Goal: Browse casually: Explore the website without a specific task or goal

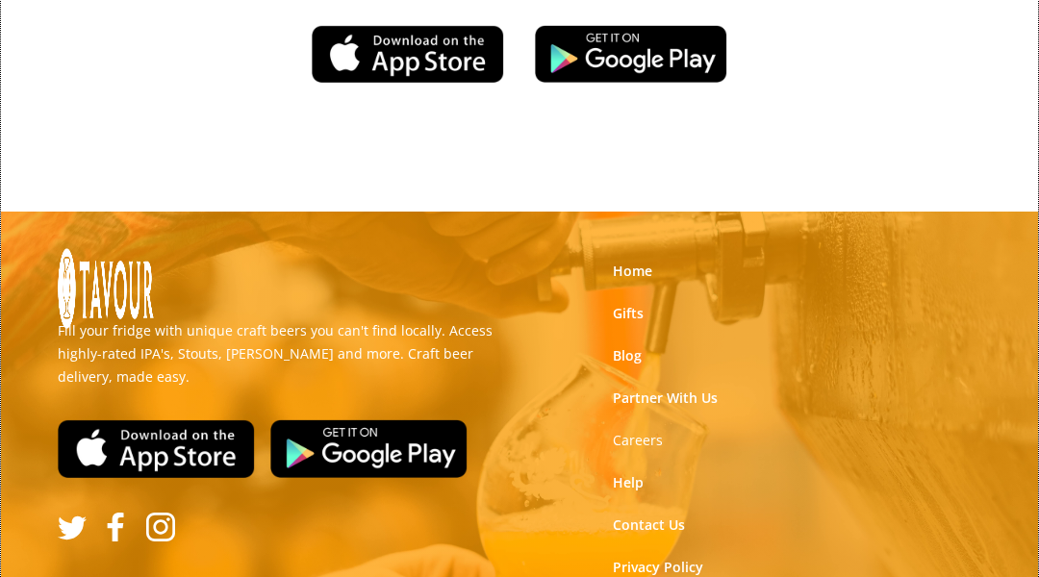
scroll to position [3242, 0]
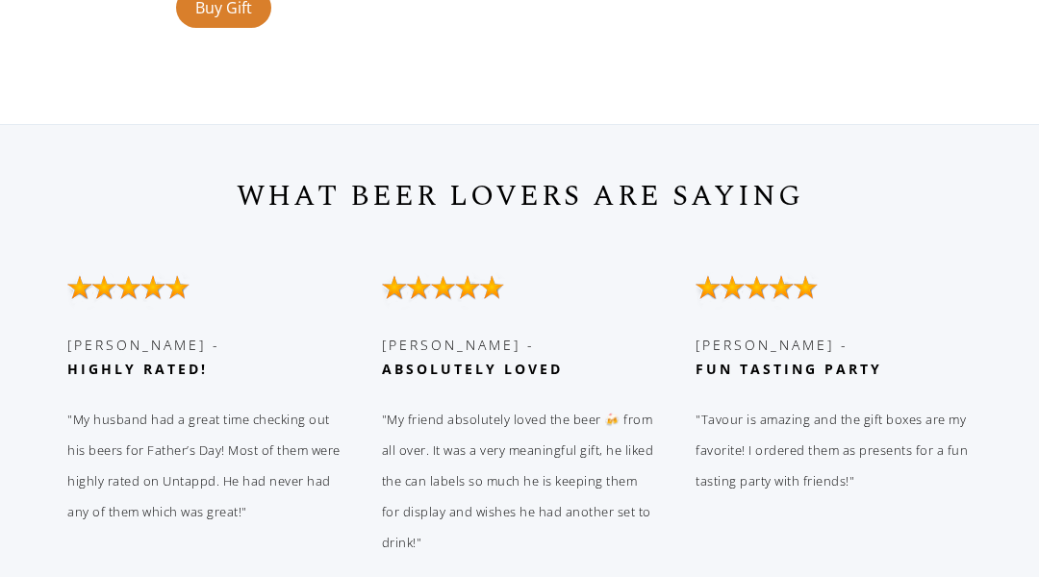
scroll to position [7189, 0]
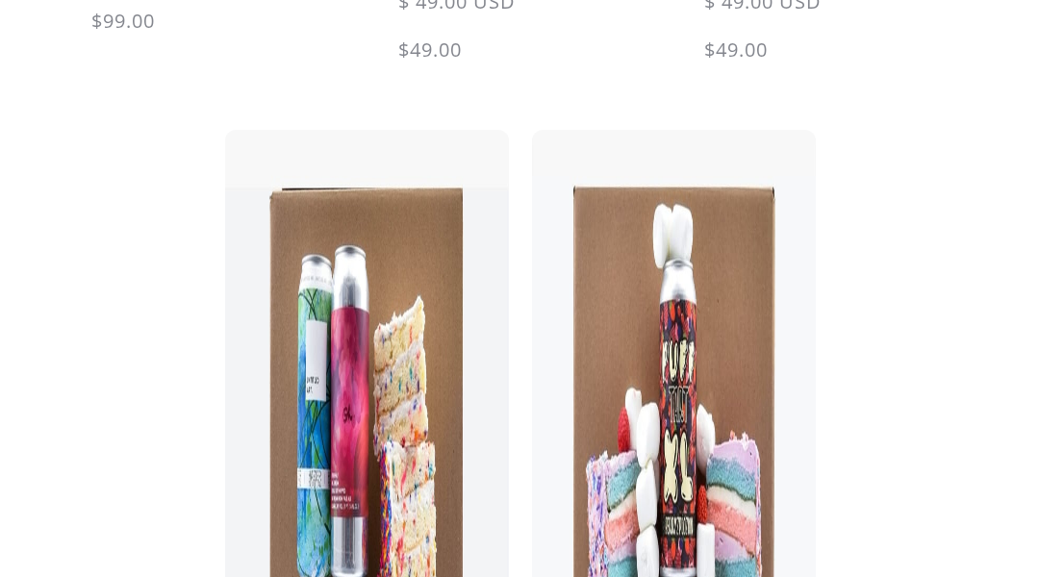
scroll to position [5720, 0]
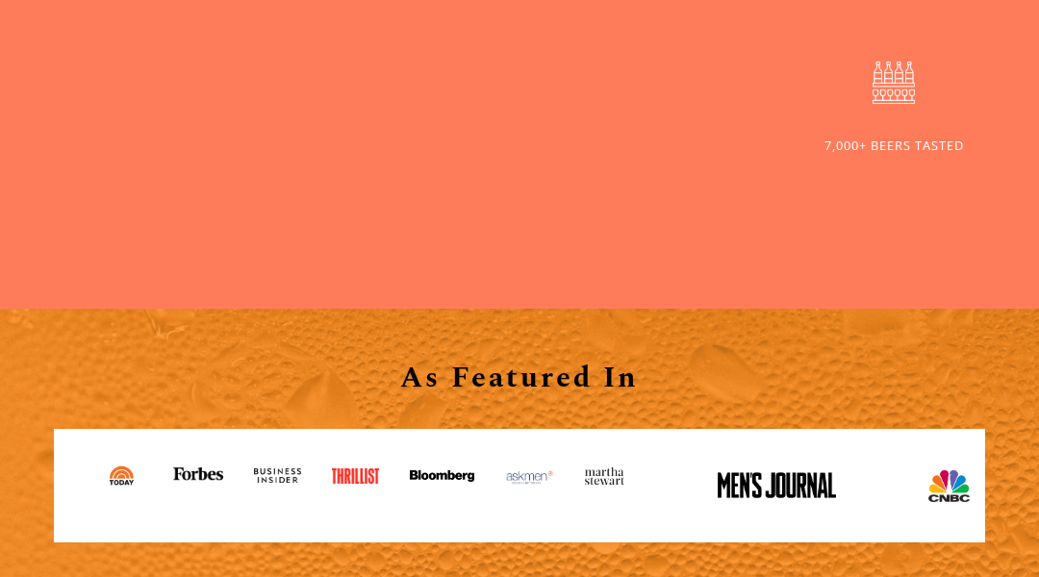
scroll to position [3251, 0]
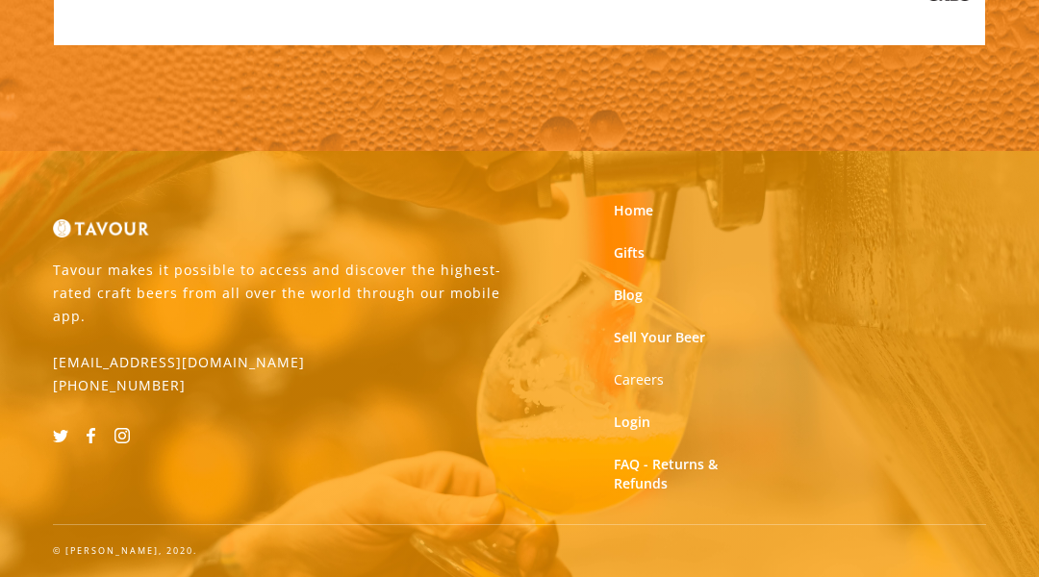
scroll to position [2681, 0]
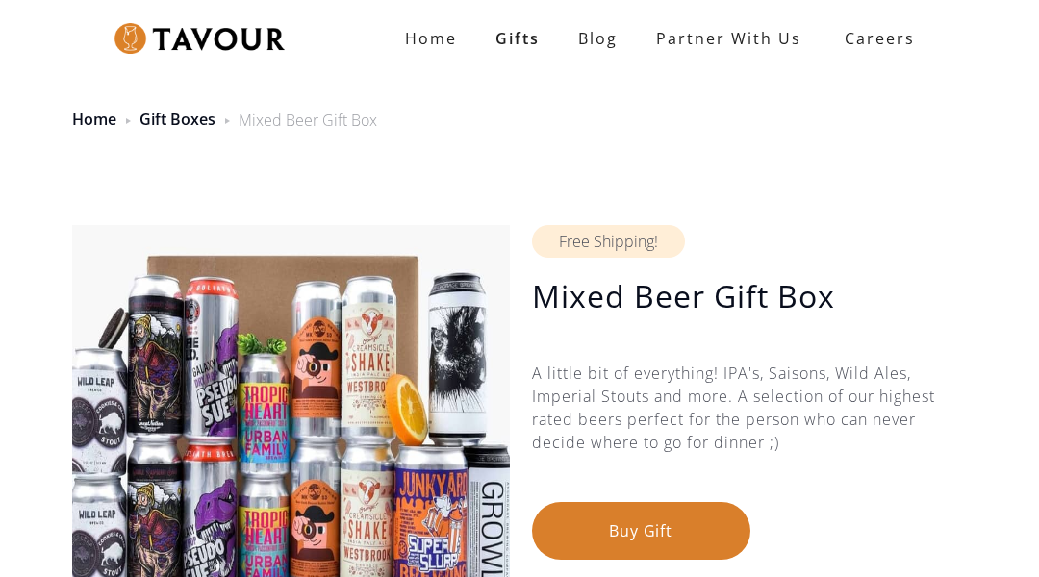
scroll to position [2450, 0]
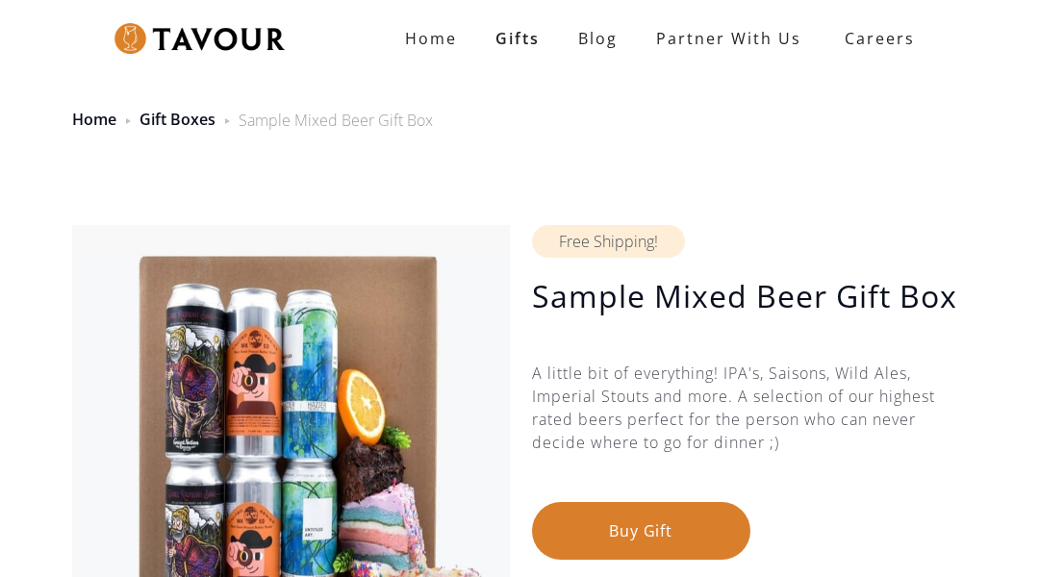
scroll to position [2450, 0]
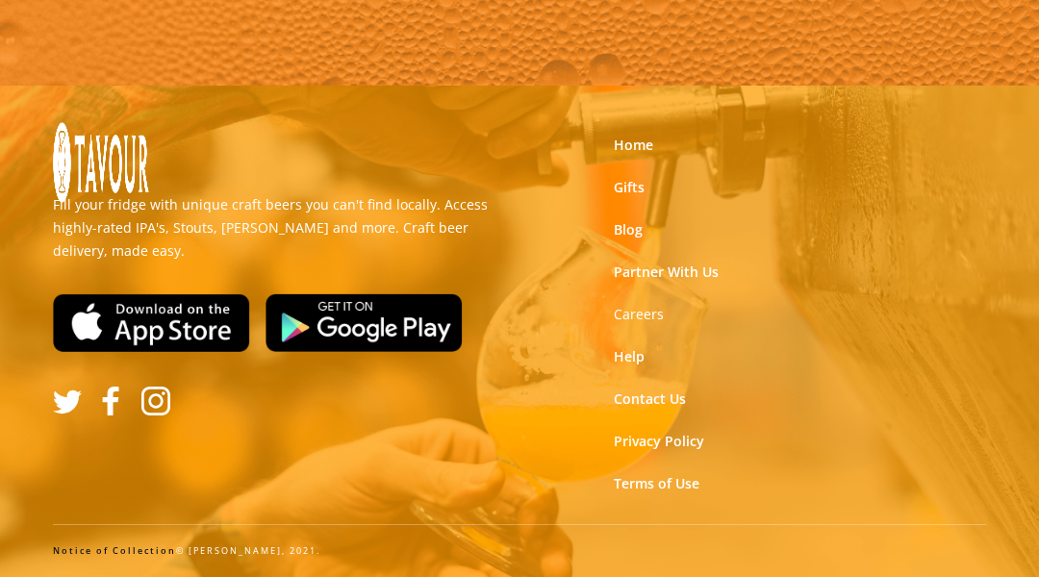
scroll to position [1172, 0]
